Goal: Task Accomplishment & Management: Use online tool/utility

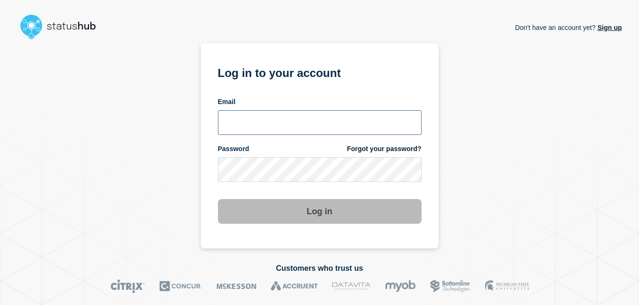
type input "chris.slater@kocho.co.uk"
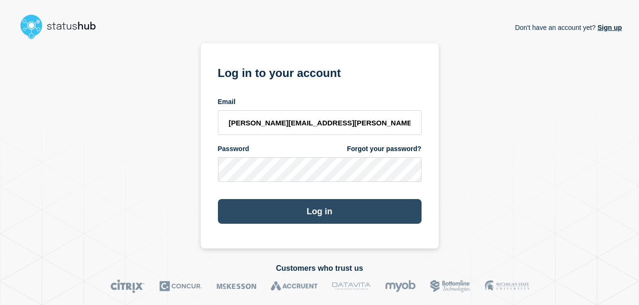
click at [324, 215] on button "Log in" at bounding box center [320, 211] width 204 height 25
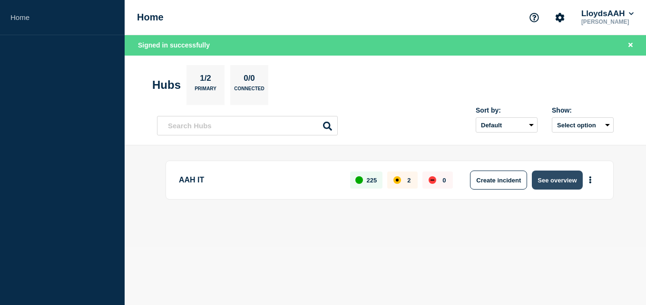
click at [546, 181] on button "See overview" at bounding box center [557, 180] width 50 height 19
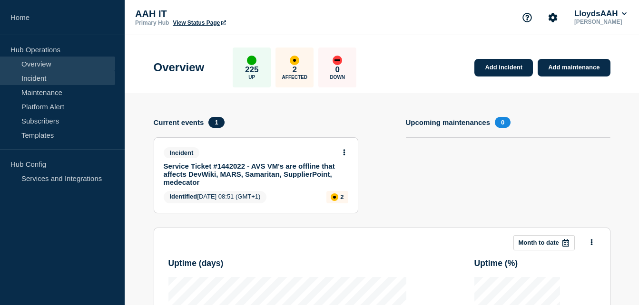
click at [41, 77] on link "Incident" at bounding box center [57, 78] width 115 height 14
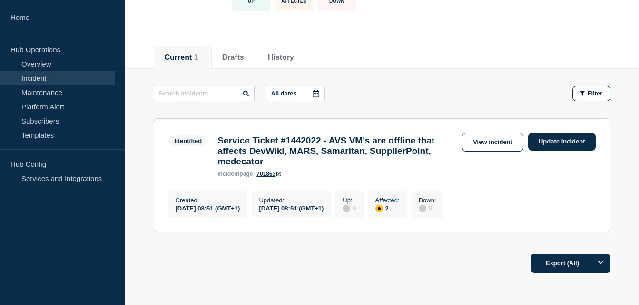
scroll to position [95, 0]
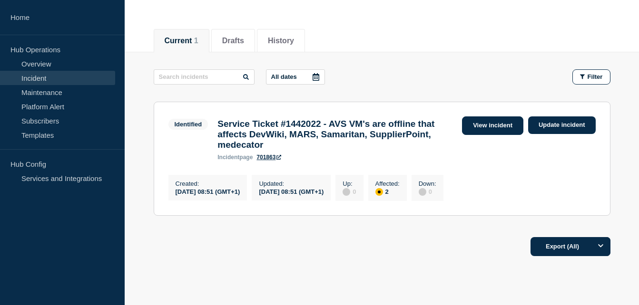
click at [505, 125] on link "View incident" at bounding box center [492, 126] width 61 height 19
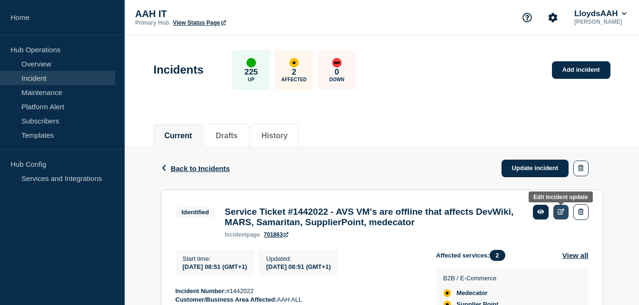
click at [556, 213] on link at bounding box center [561, 212] width 16 height 15
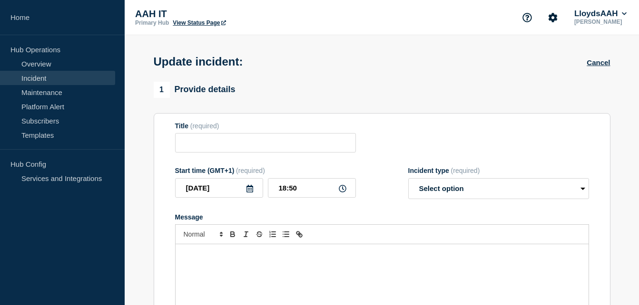
type input "Service Ticket #1442022 - AVS VM's are offline that affects DevWiki, MARS, Sama…"
type input "08:51"
select select "identified"
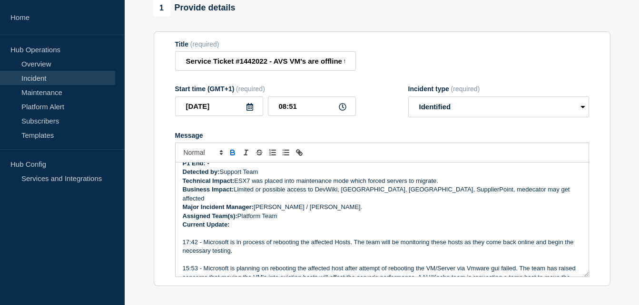
scroll to position [95, 0]
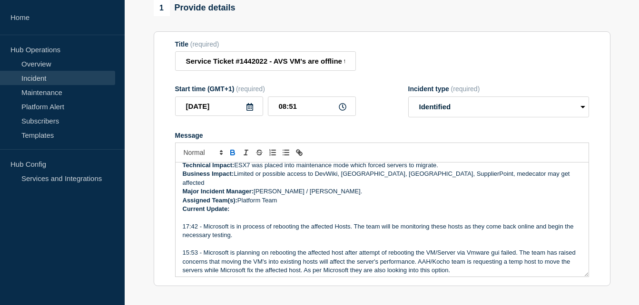
click at [239, 214] on p "Message" at bounding box center [382, 218] width 399 height 9
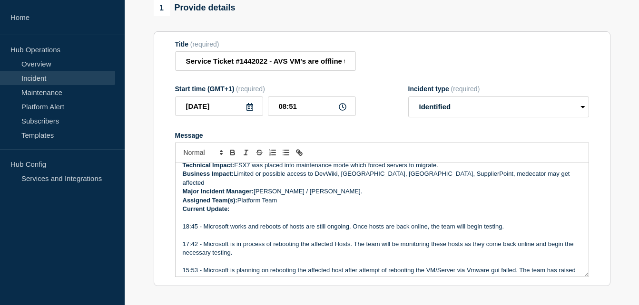
scroll to position [275, 0]
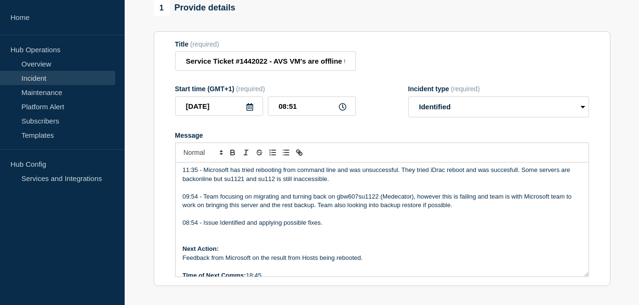
click at [269, 272] on p "Time of Next Comms: 18:45" at bounding box center [382, 276] width 399 height 9
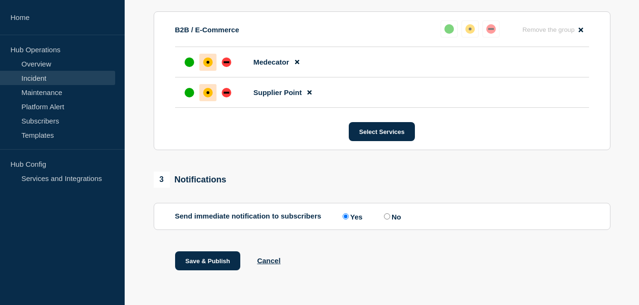
scroll to position [433, 0]
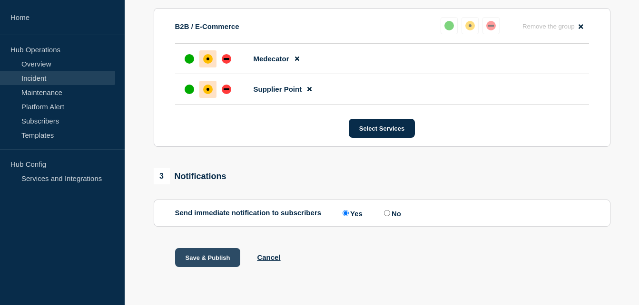
click at [215, 263] on button "Save & Publish" at bounding box center [208, 257] width 66 height 19
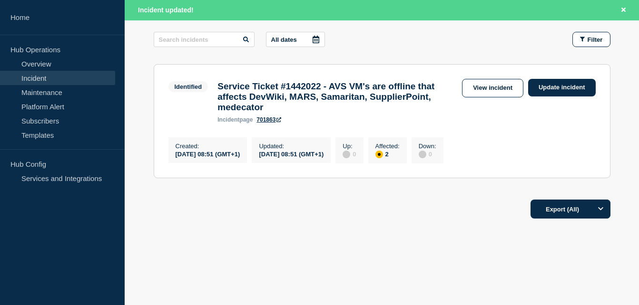
scroll to position [113, 0]
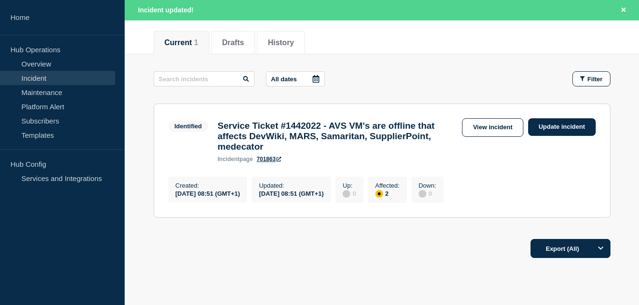
click at [235, 272] on footer "Export (All)" at bounding box center [382, 252] width 514 height 41
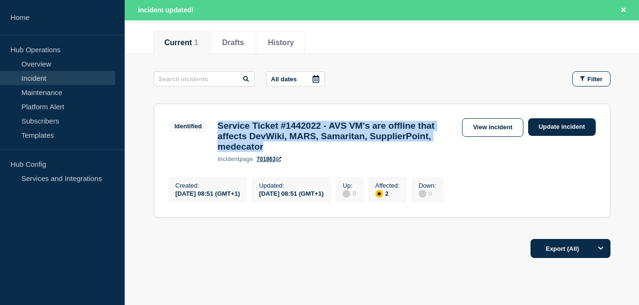
drag, startPoint x: 344, startPoint y: 153, endPoint x: 219, endPoint y: 129, distance: 126.5
click at [219, 129] on h3 "Service Ticket #1442022 - AVS VM's are offline that affects DevWiki, MARS, Sama…" at bounding box center [337, 136] width 240 height 31
copy h3 "Service Ticket #1442022 - AVS VM's are offline that affects DevWiki, MARS, Sama…"
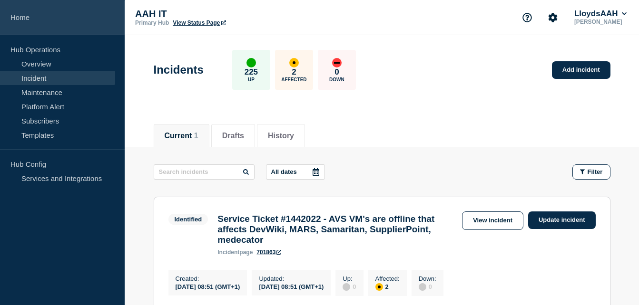
click at [25, 14] on link "Home" at bounding box center [62, 17] width 125 height 35
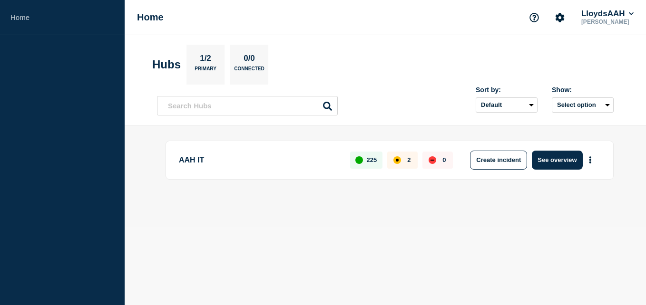
drag, startPoint x: 333, startPoint y: 258, endPoint x: 344, endPoint y: 250, distance: 14.0
click at [333, 258] on body "Home Home LloydsAAH [PERSON_NAME] Hubs 1/2 Primary 0/0 Connected Sort by: Defau…" at bounding box center [323, 152] width 646 height 305
click at [546, 158] on button "See overview" at bounding box center [557, 160] width 50 height 19
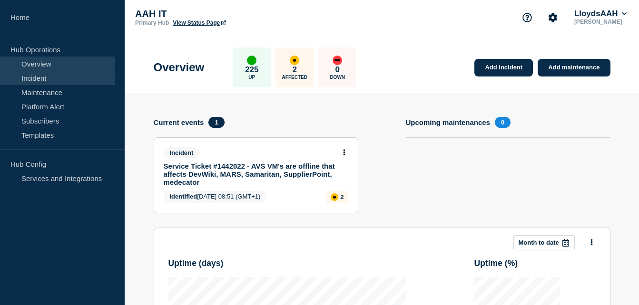
click at [49, 81] on link "Incident" at bounding box center [57, 78] width 115 height 14
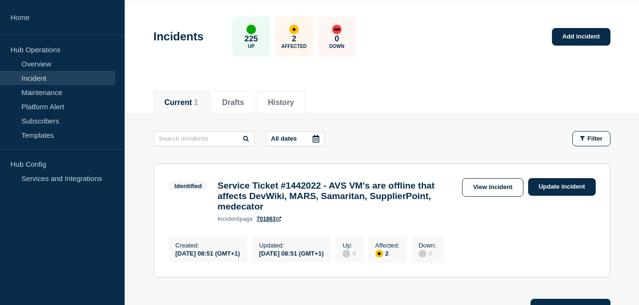
scroll to position [48, 0]
